Goal: Task Accomplishment & Management: Use online tool/utility

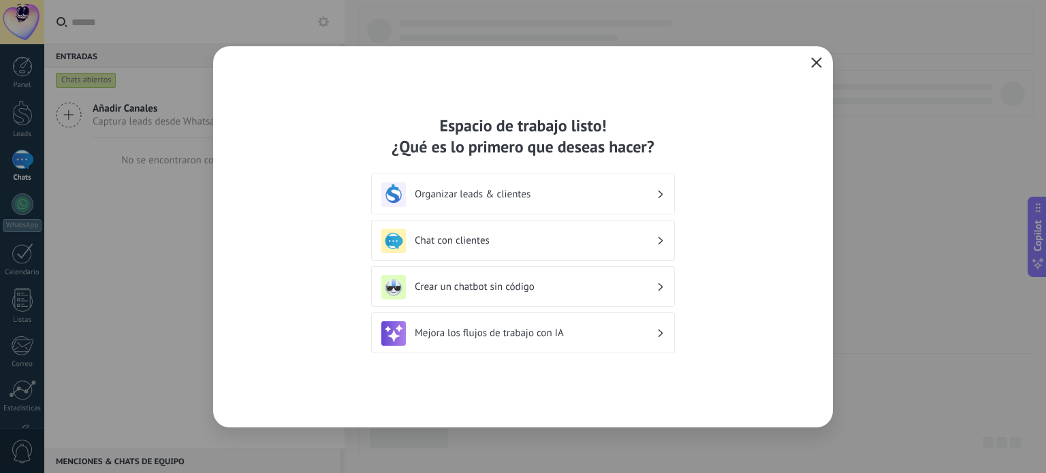
click at [805, 59] on div "Espacio de trabajo listo! ¿Qué es lo primero que deseas hacer? Organizar leads …" at bounding box center [523, 237] width 620 height 382
click at [816, 62] on icon "button" at bounding box center [816, 62] width 11 height 11
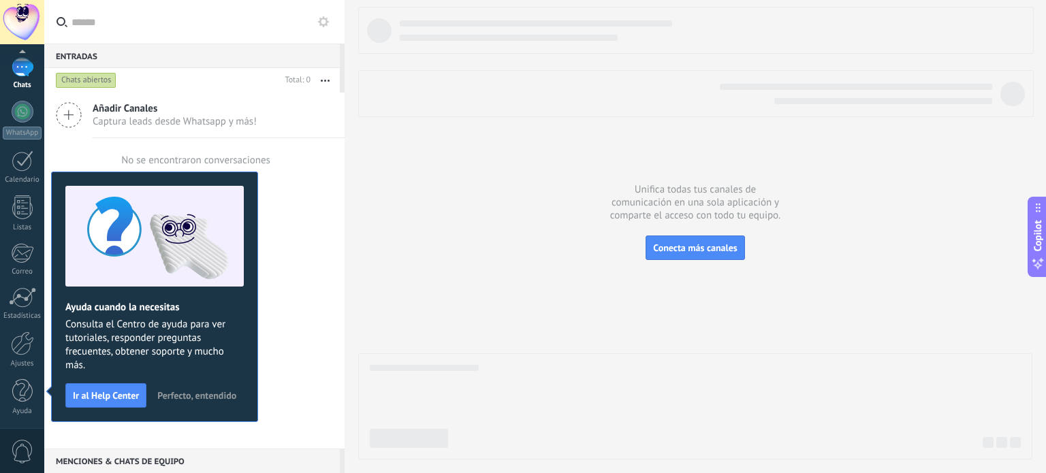
click at [194, 386] on button "Perfecto, entendido" at bounding box center [196, 396] width 91 height 20
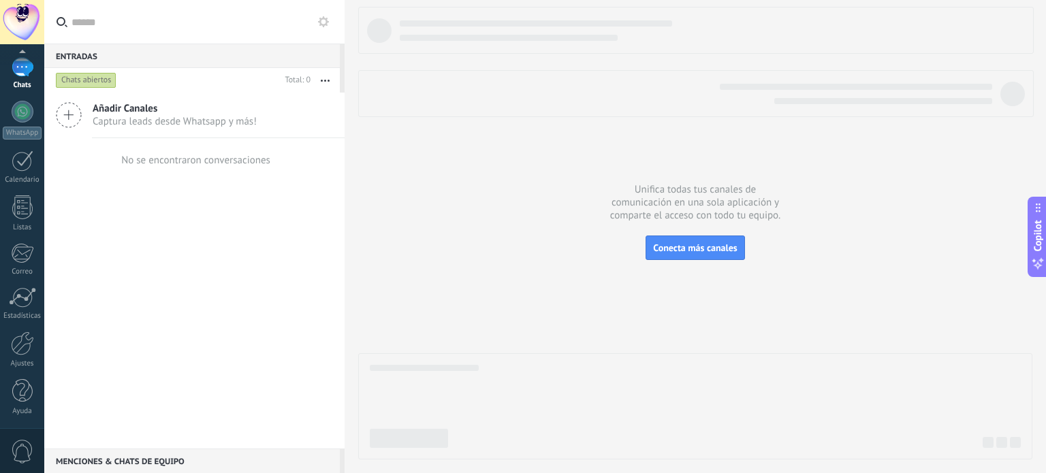
drag, startPoint x: 721, startPoint y: 125, endPoint x: 25, endPoint y: 19, distance: 704.9
click at [25, 19] on div at bounding box center [22, 22] width 44 height 44
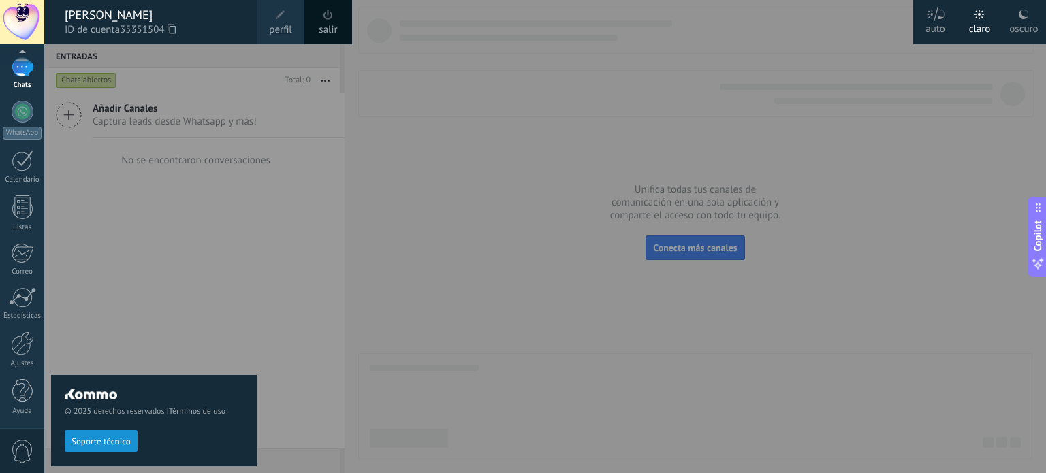
click at [331, 18] on span at bounding box center [329, 15] width 10 height 10
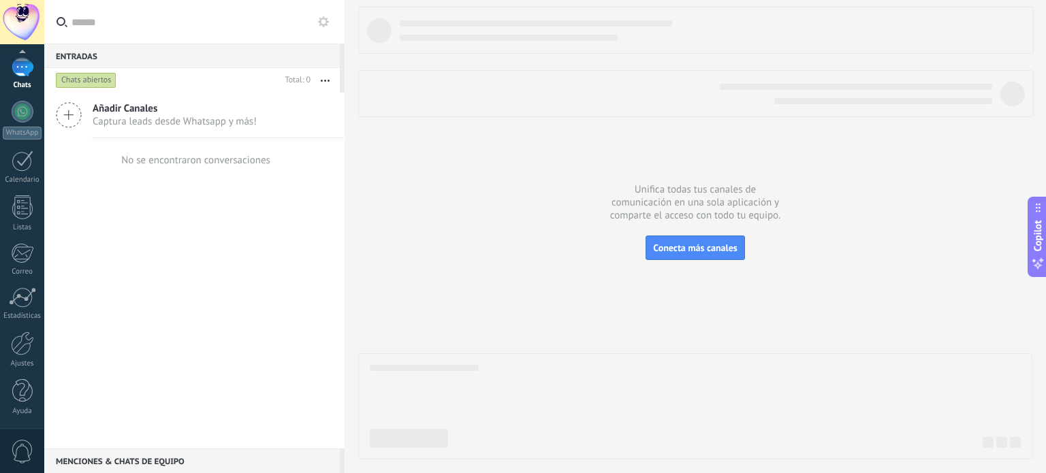
scroll to position [0, 0]
